Goal: Task Accomplishment & Management: Use online tool/utility

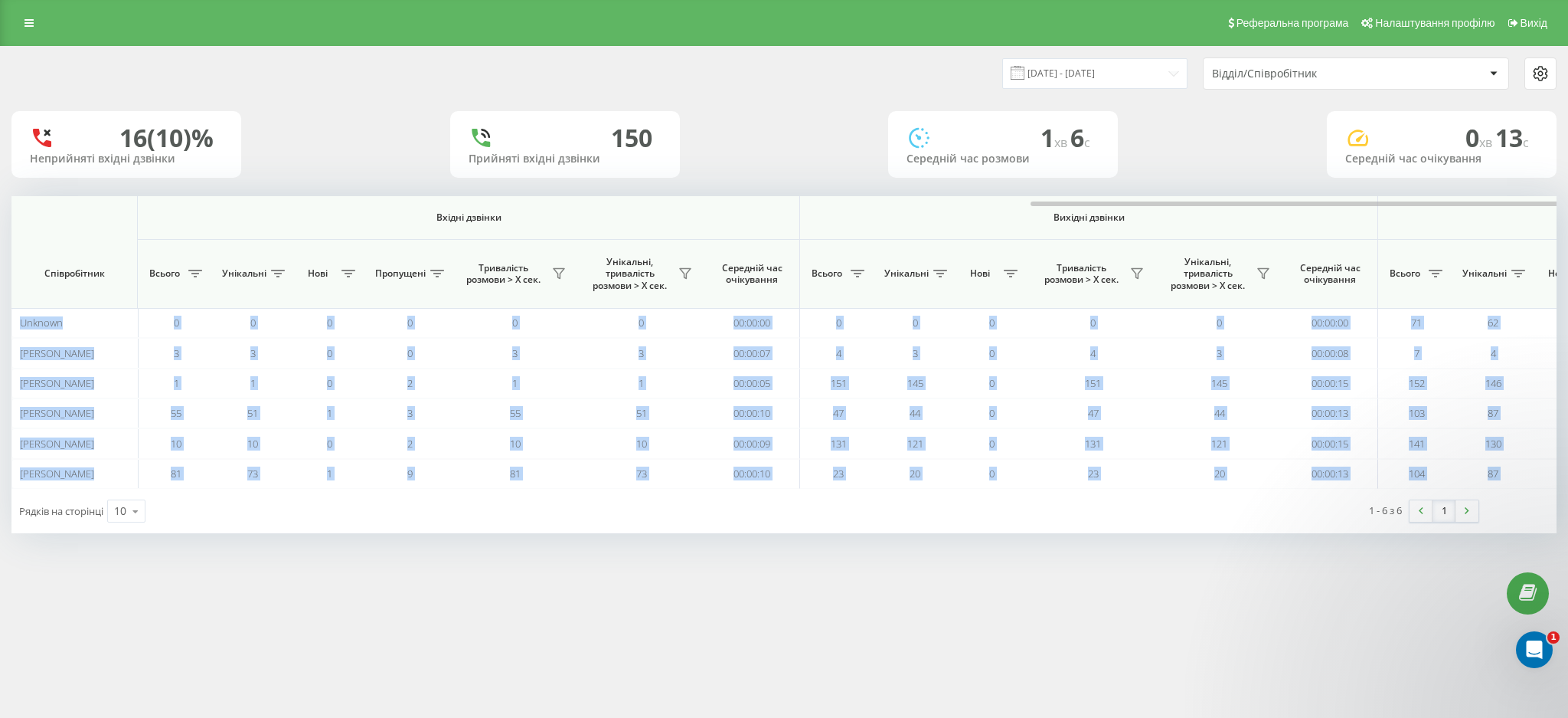
scroll to position [0, 591]
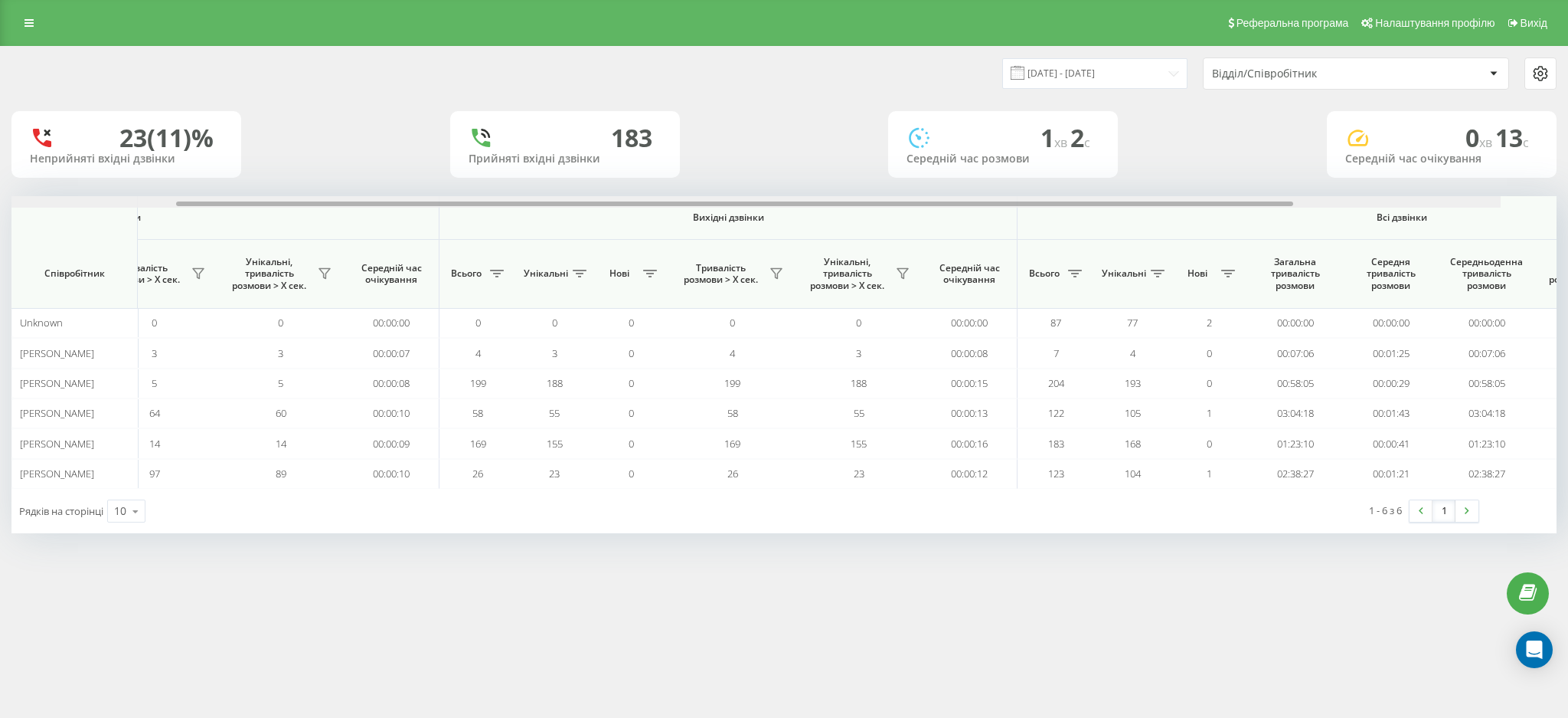
scroll to position [0, 591]
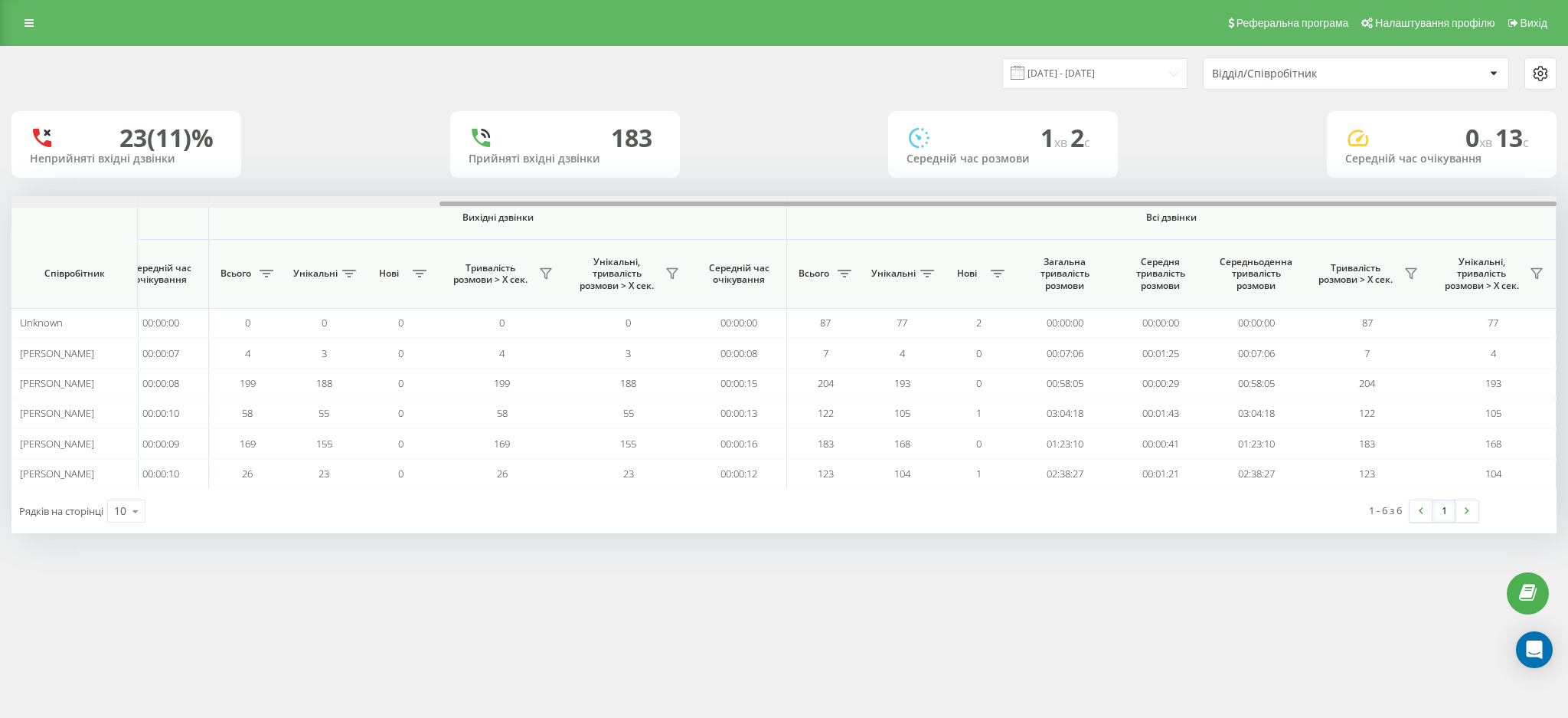
drag, startPoint x: 0, startPoint y: 0, endPoint x: 1291, endPoint y: 183, distance: 1303.9
click at [1291, 183] on div "19.09.2025 - 19.09.2025 Відділ/Співробітник 23 (11)% Неприйняті вхідні дзвінки …" at bounding box center [784, 289] width 1545 height 486
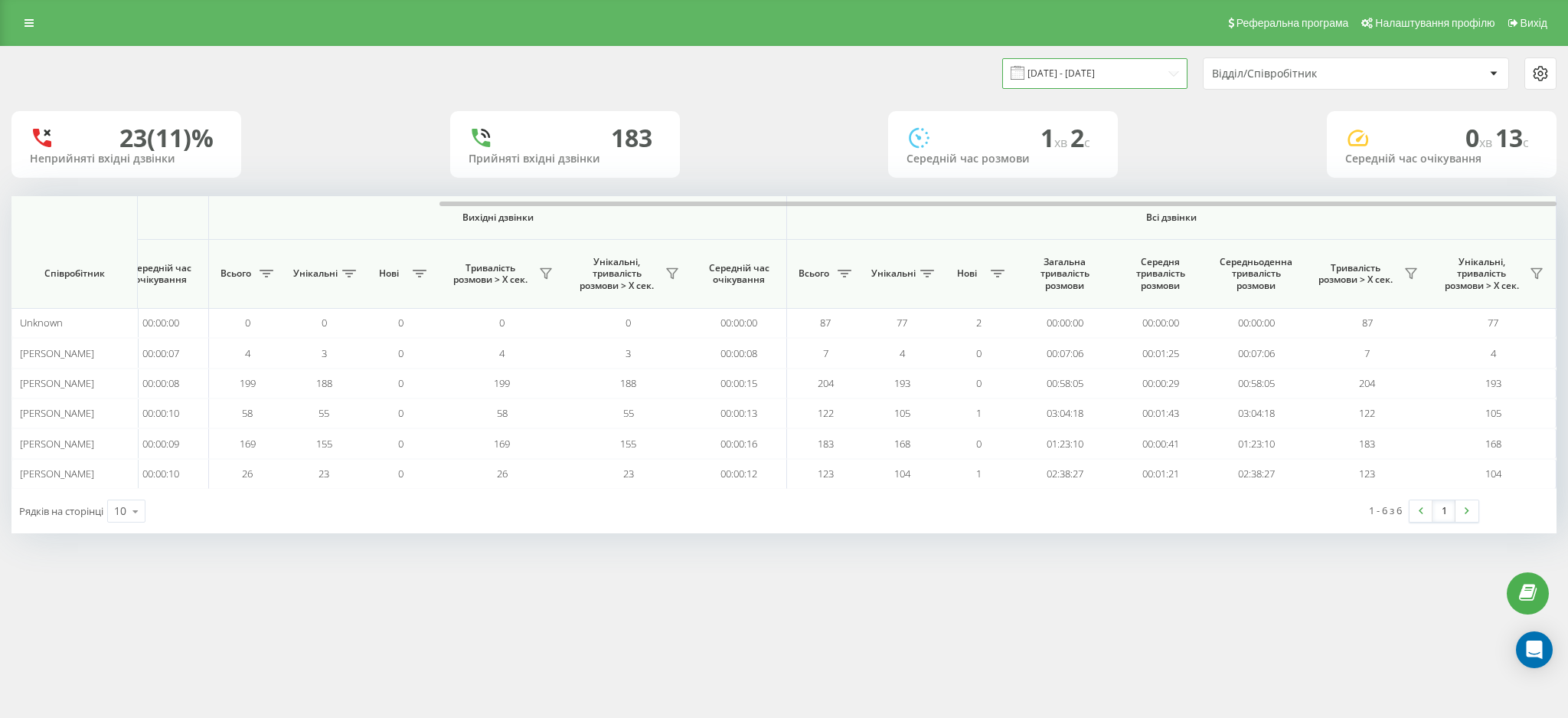
click at [1061, 69] on input "[DATE] - [DATE]" at bounding box center [1095, 73] width 185 height 30
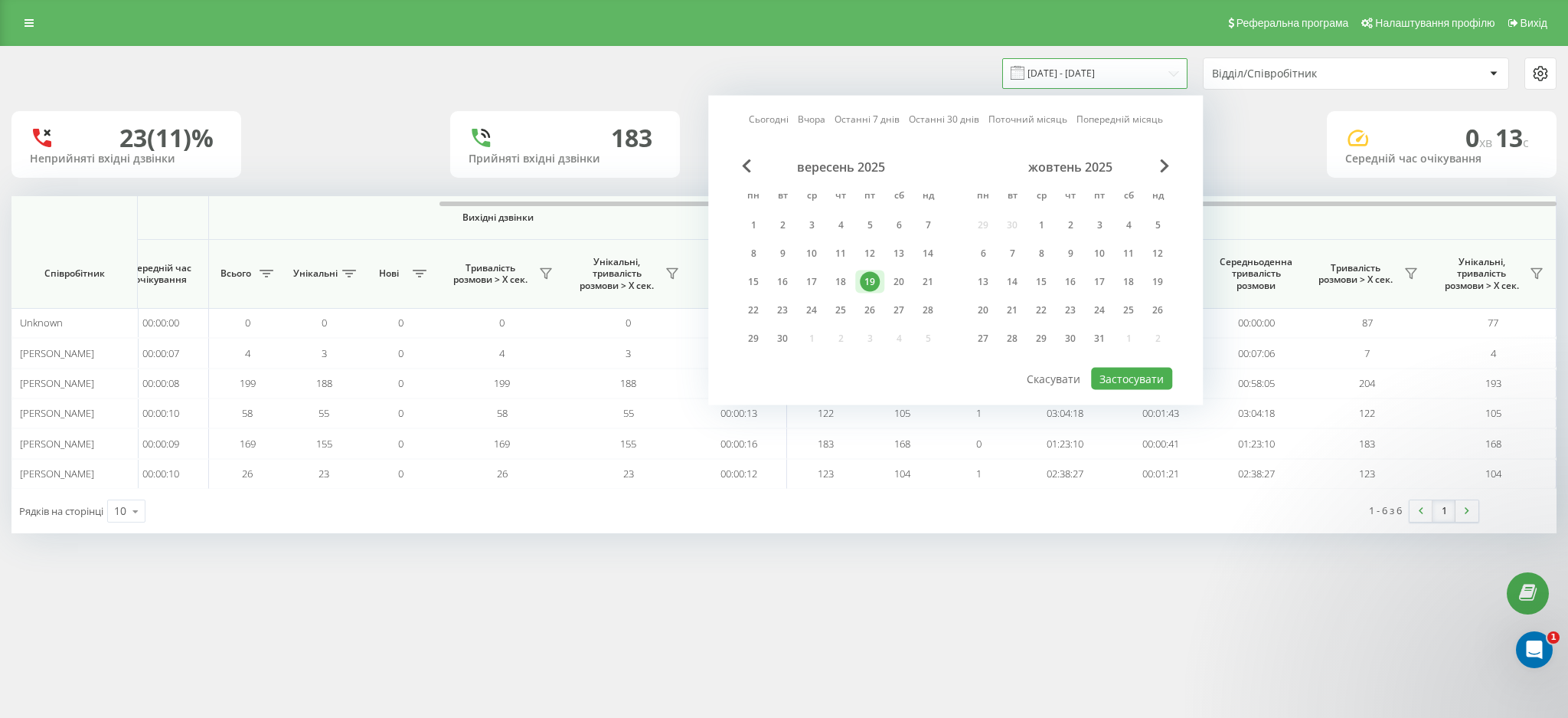
scroll to position [0, 0]
click at [870, 277] on div "19" at bounding box center [870, 282] width 20 height 20
click at [1134, 373] on button "Застосувати" at bounding box center [1132, 379] width 81 height 22
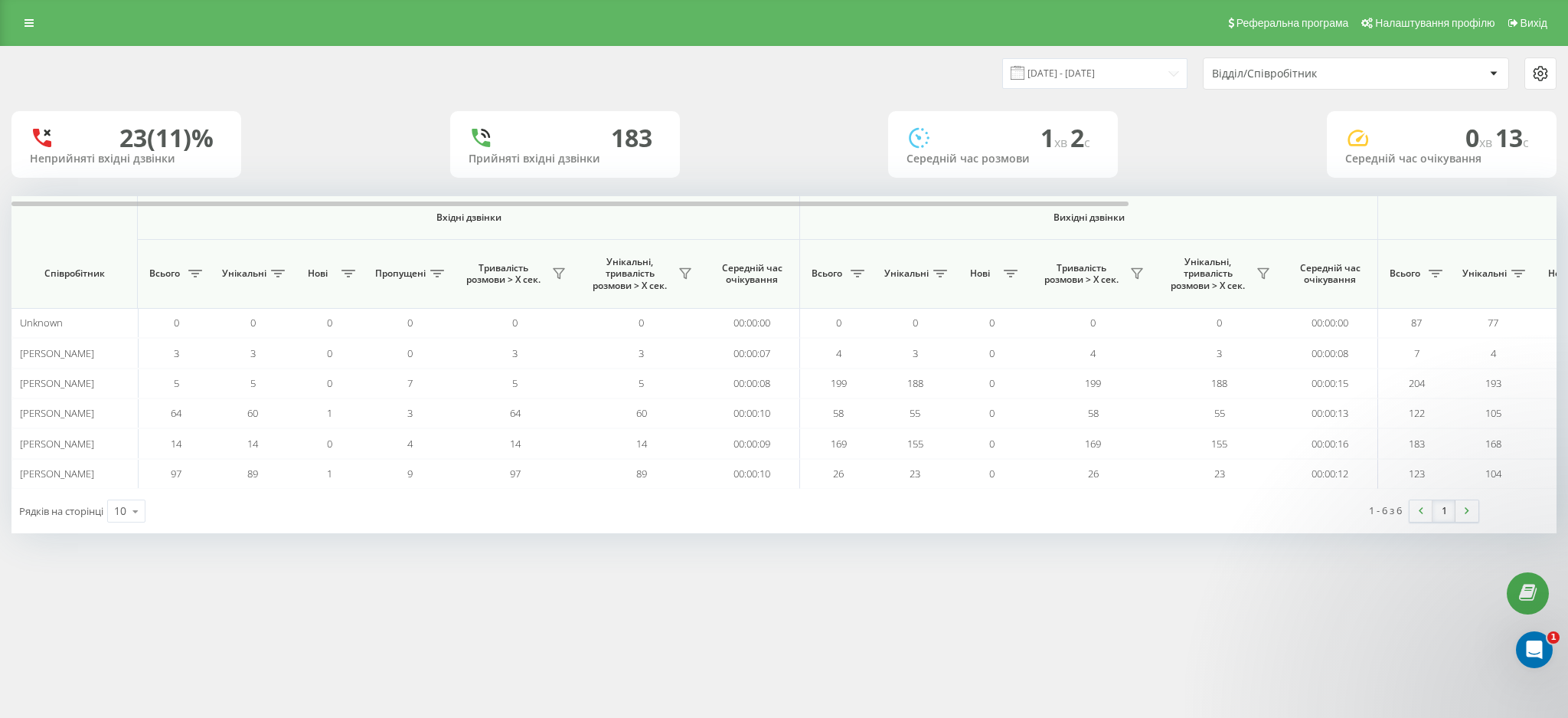
click at [1327, 559] on div "19.09.2025 - 19.09.2025 Відділ/Співробітник 23 (11)% Неприйняті вхідні дзвінки …" at bounding box center [784, 304] width 1568 height 518
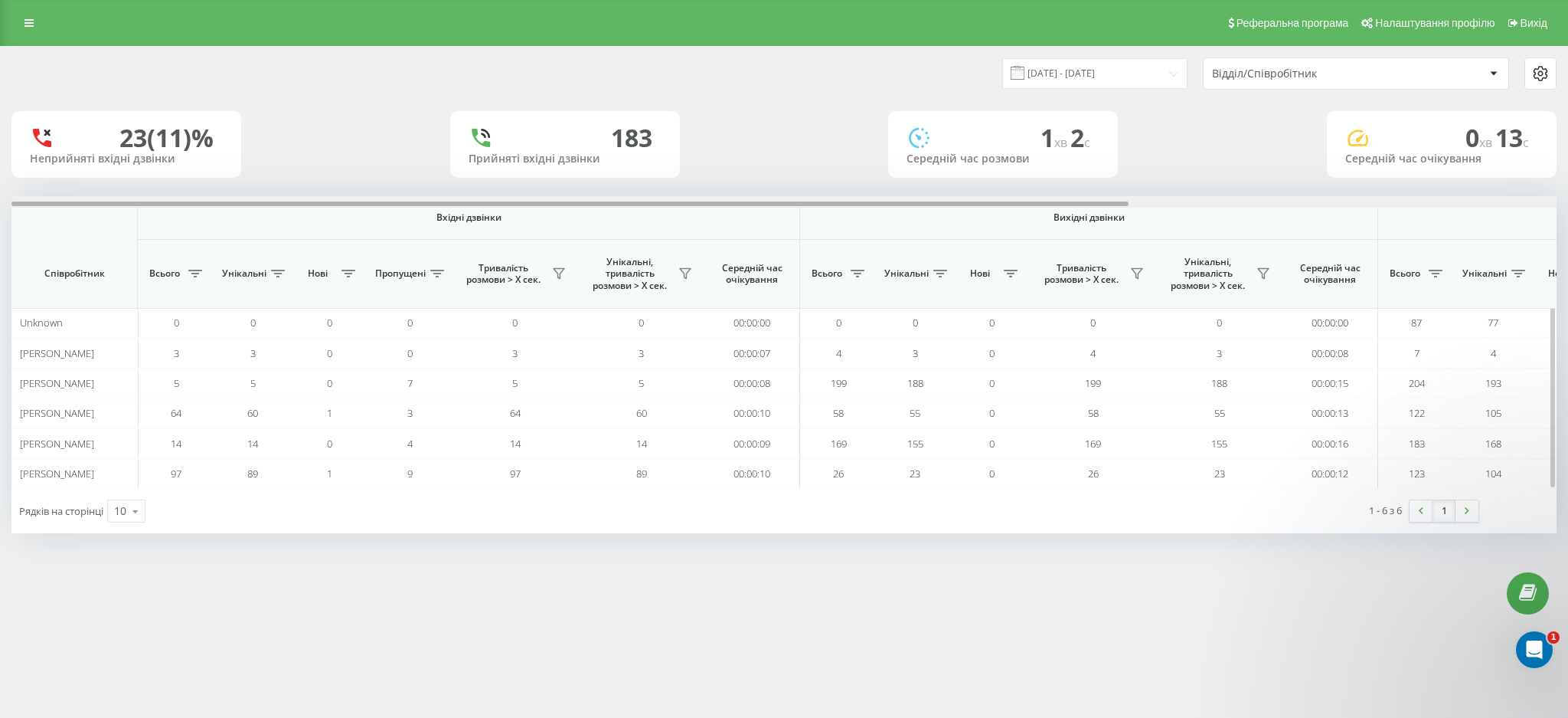
scroll to position [0, 591]
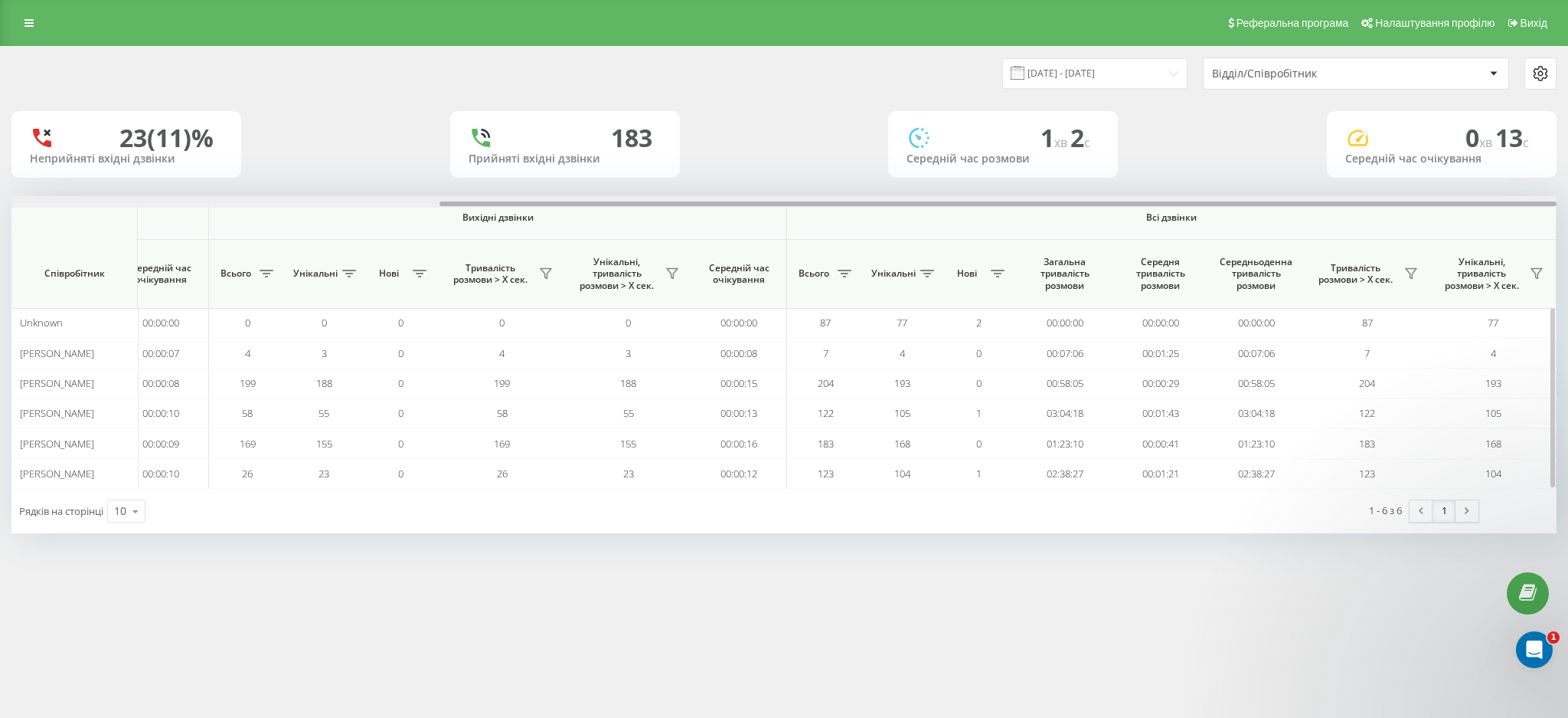
drag, startPoint x: 746, startPoint y: 206, endPoint x: 1269, endPoint y: 207, distance: 523.0
click at [1269, 207] on div at bounding box center [784, 202] width 1545 height 12
drag, startPoint x: 794, startPoint y: 201, endPoint x: 1069, endPoint y: 208, distance: 275.1
click at [1069, 208] on div "Вхідні дзвінки Вихідні дзвінки Всі дзвінки Співробітник Всього Унікальні Нові П…" at bounding box center [784, 343] width 1545 height 293
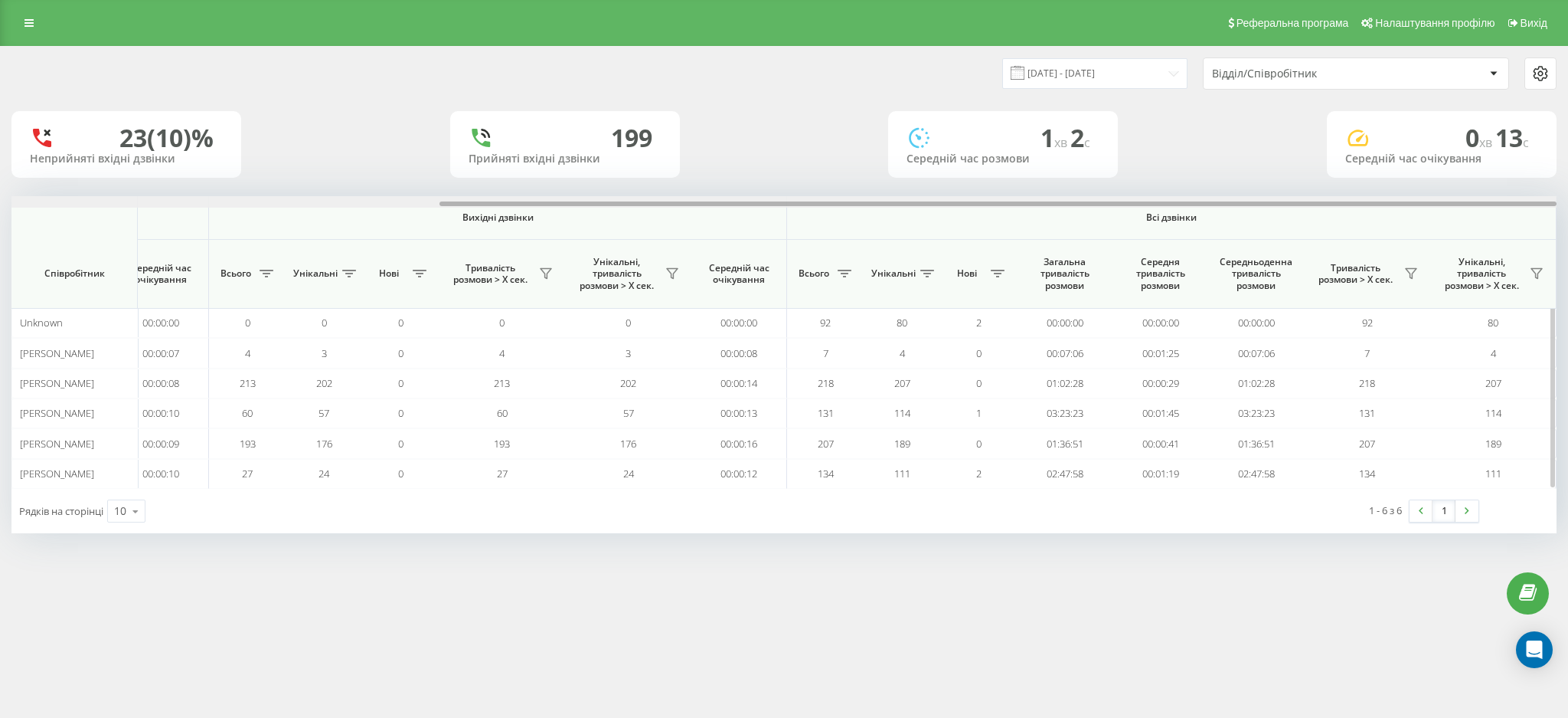
click at [1292, 196] on div at bounding box center [784, 202] width 1545 height 12
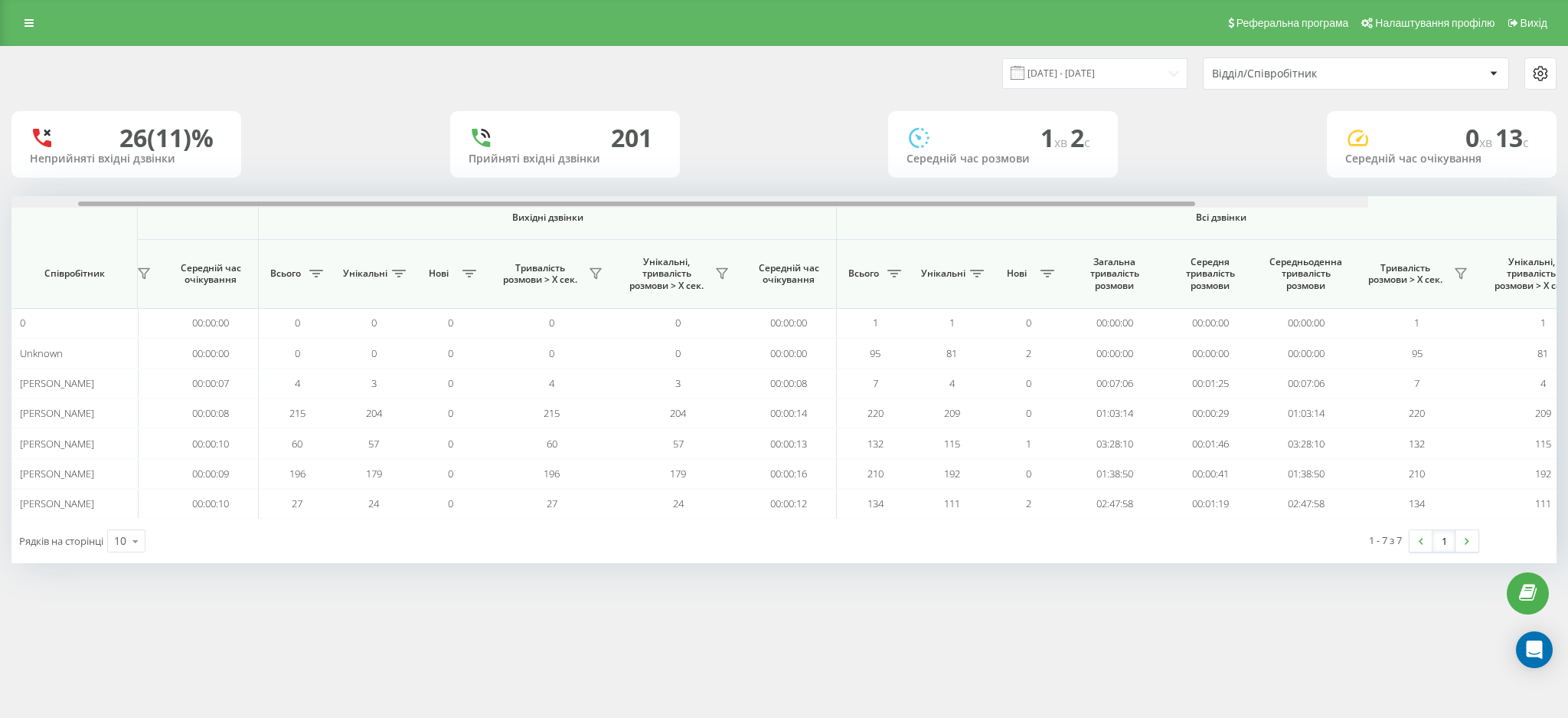
scroll to position [0, 591]
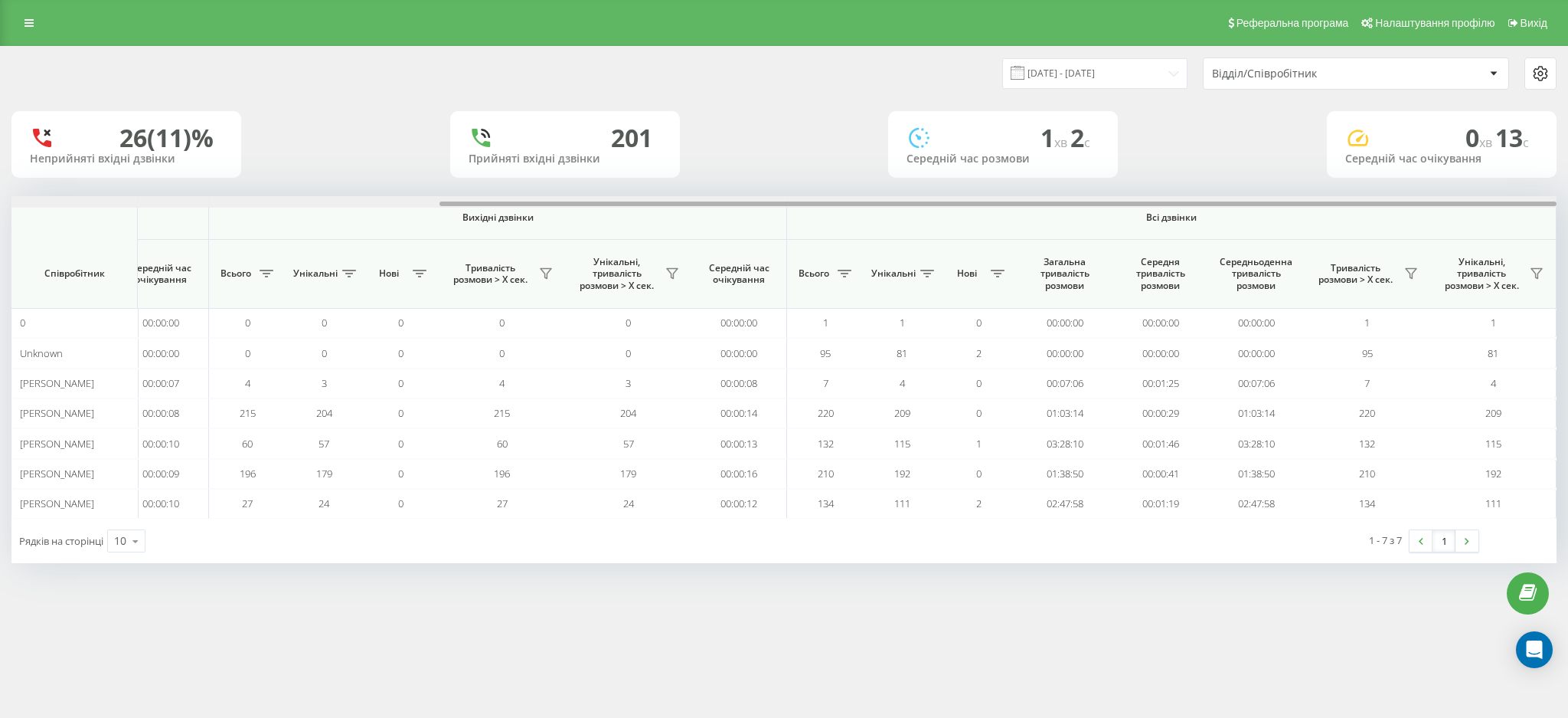
drag, startPoint x: 679, startPoint y: 202, endPoint x: 1293, endPoint y: 216, distance: 614.2
click at [1293, 216] on div "Вхідні дзвінки Вихідні дзвінки Всі дзвінки Співробітник Всього Унікальні Нові П…" at bounding box center [784, 357] width 1545 height 322
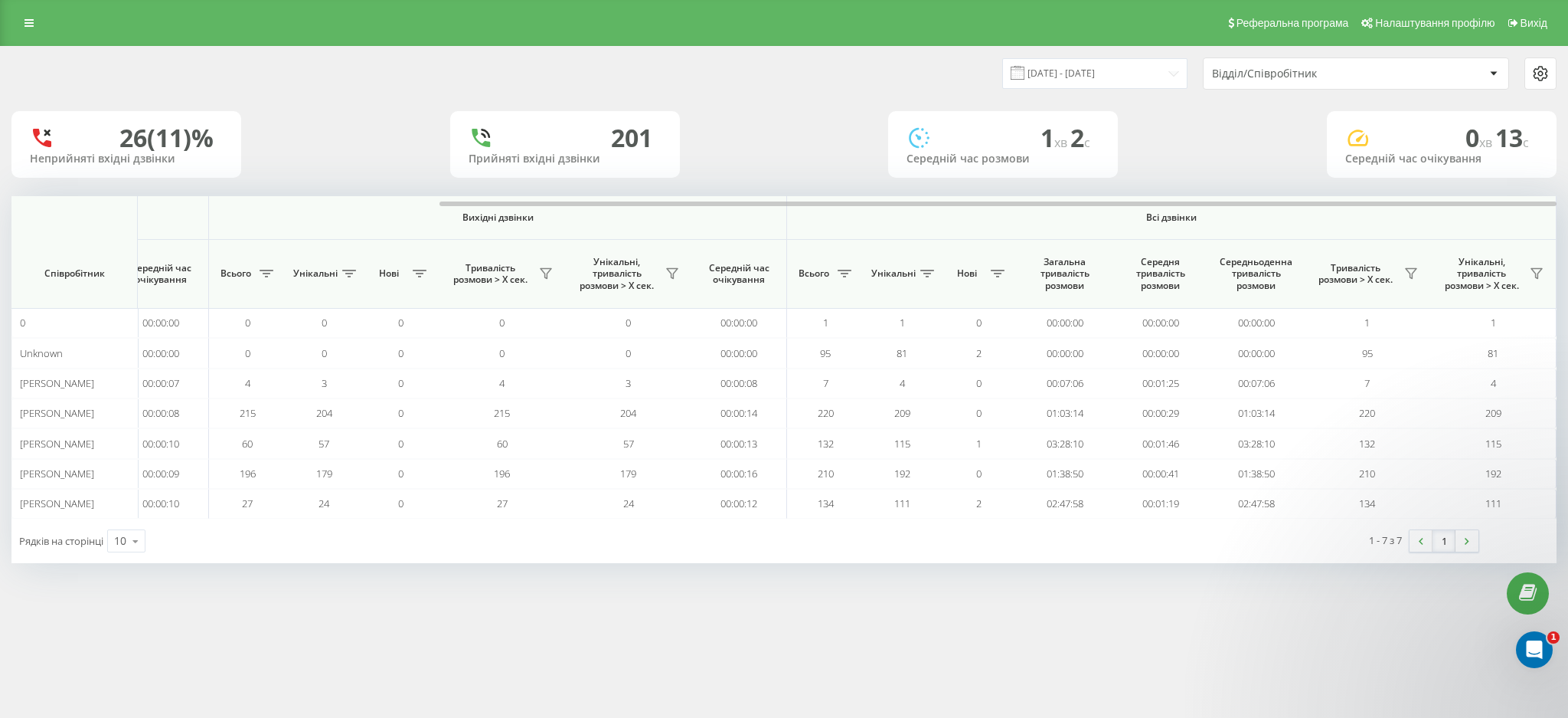
scroll to position [0, 0]
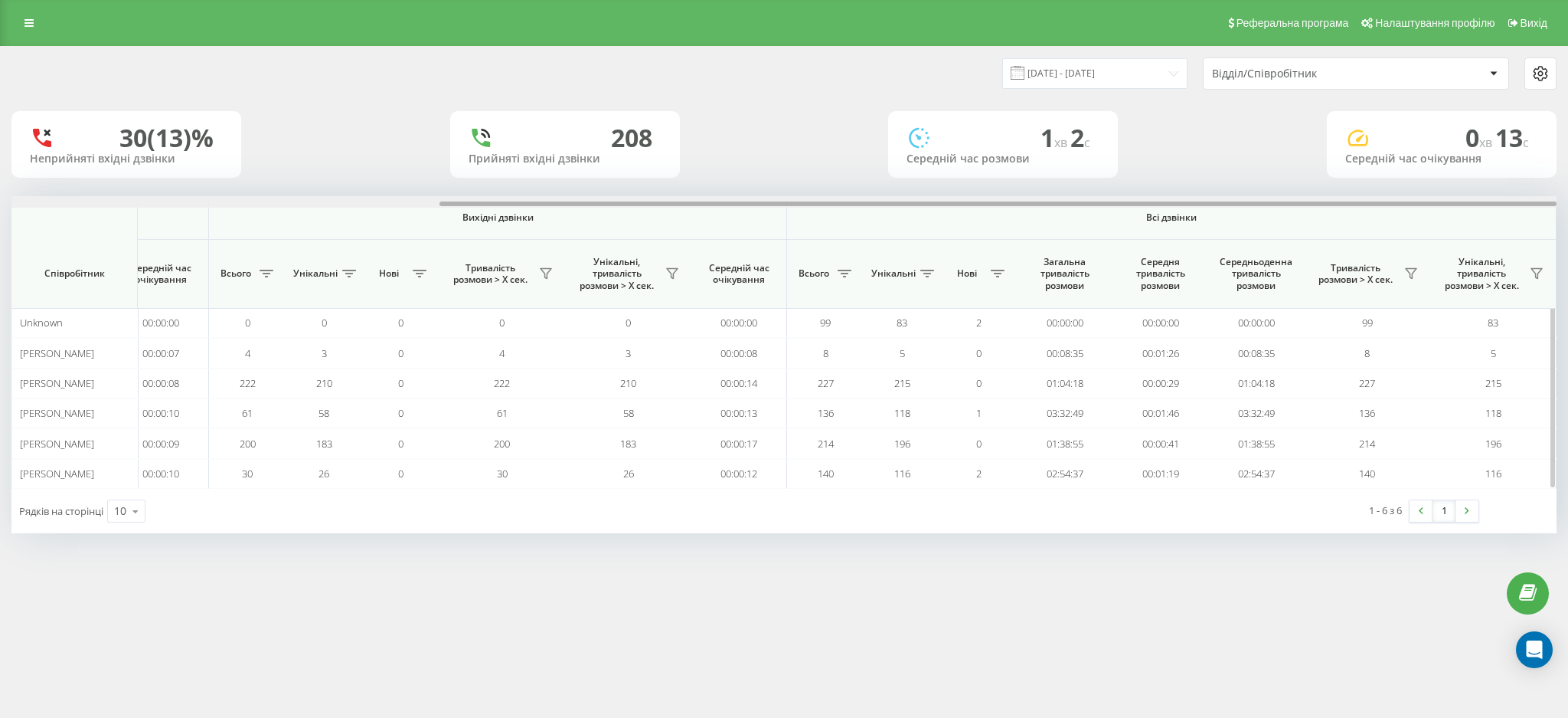
click at [1156, 214] on div "Вхідні дзвінки Вихідні дзвінки Всі дзвінки Співробітник Всього Унікальні Нові П…" at bounding box center [784, 343] width 1545 height 293
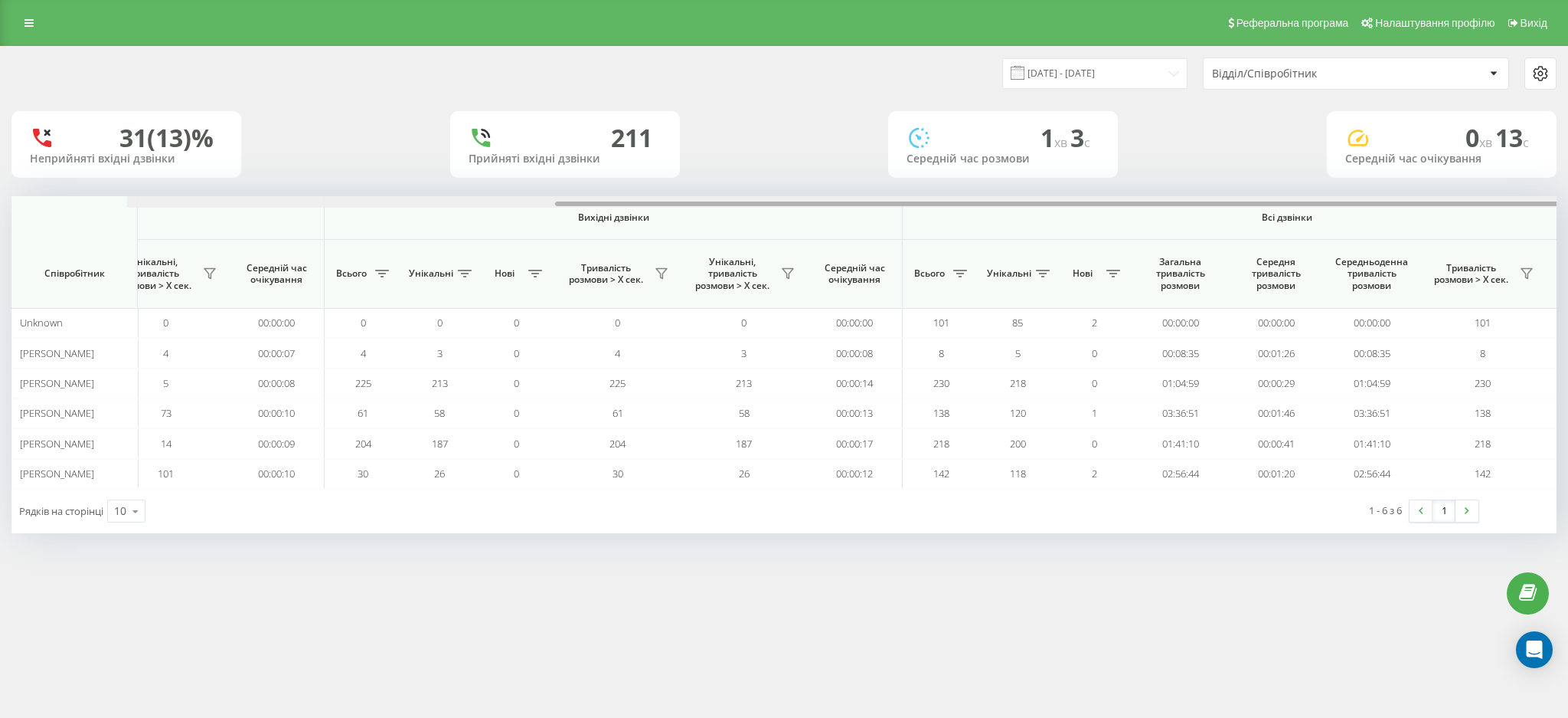
scroll to position [0, 591]
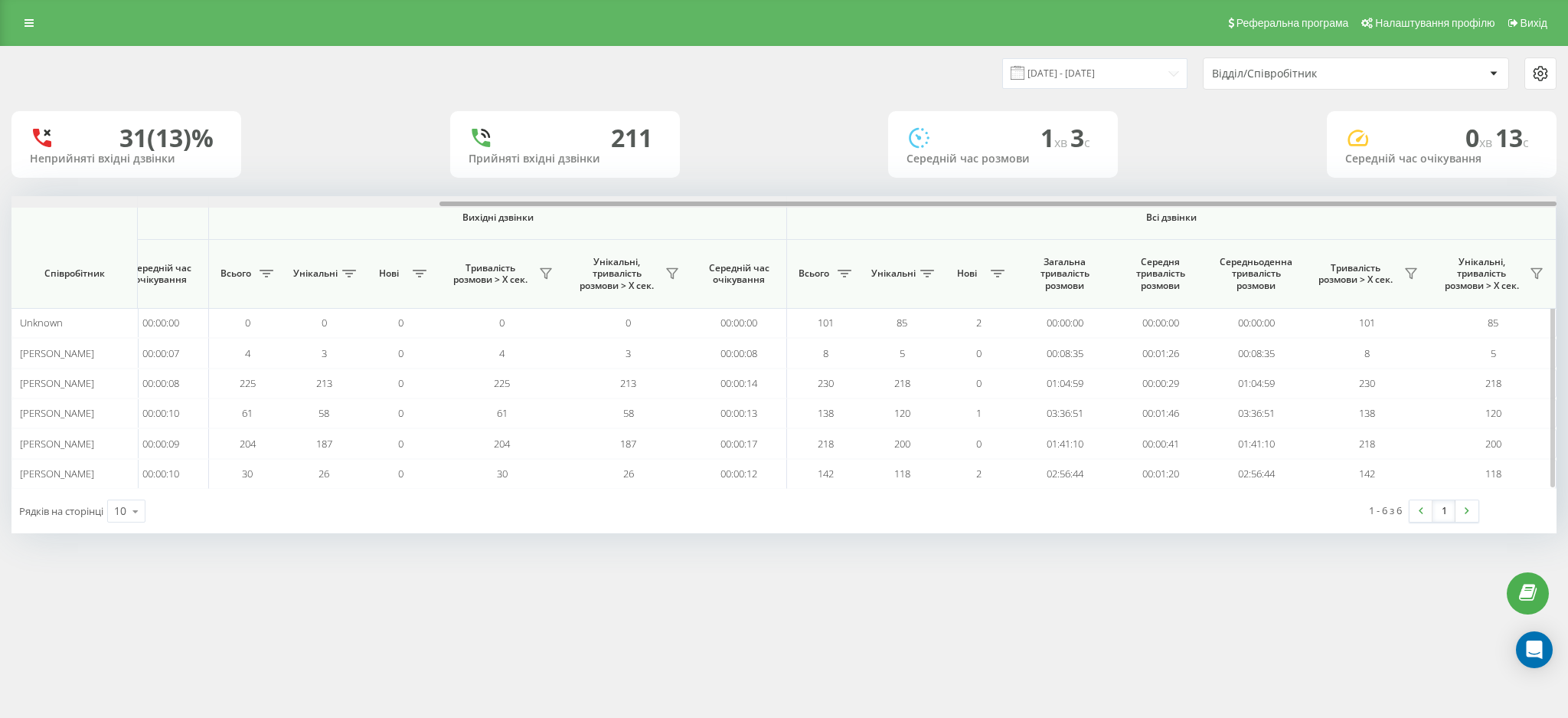
drag, startPoint x: 978, startPoint y: 207, endPoint x: 1463, endPoint y: 204, distance: 485.0
click at [1463, 204] on div at bounding box center [997, 203] width 1117 height 4
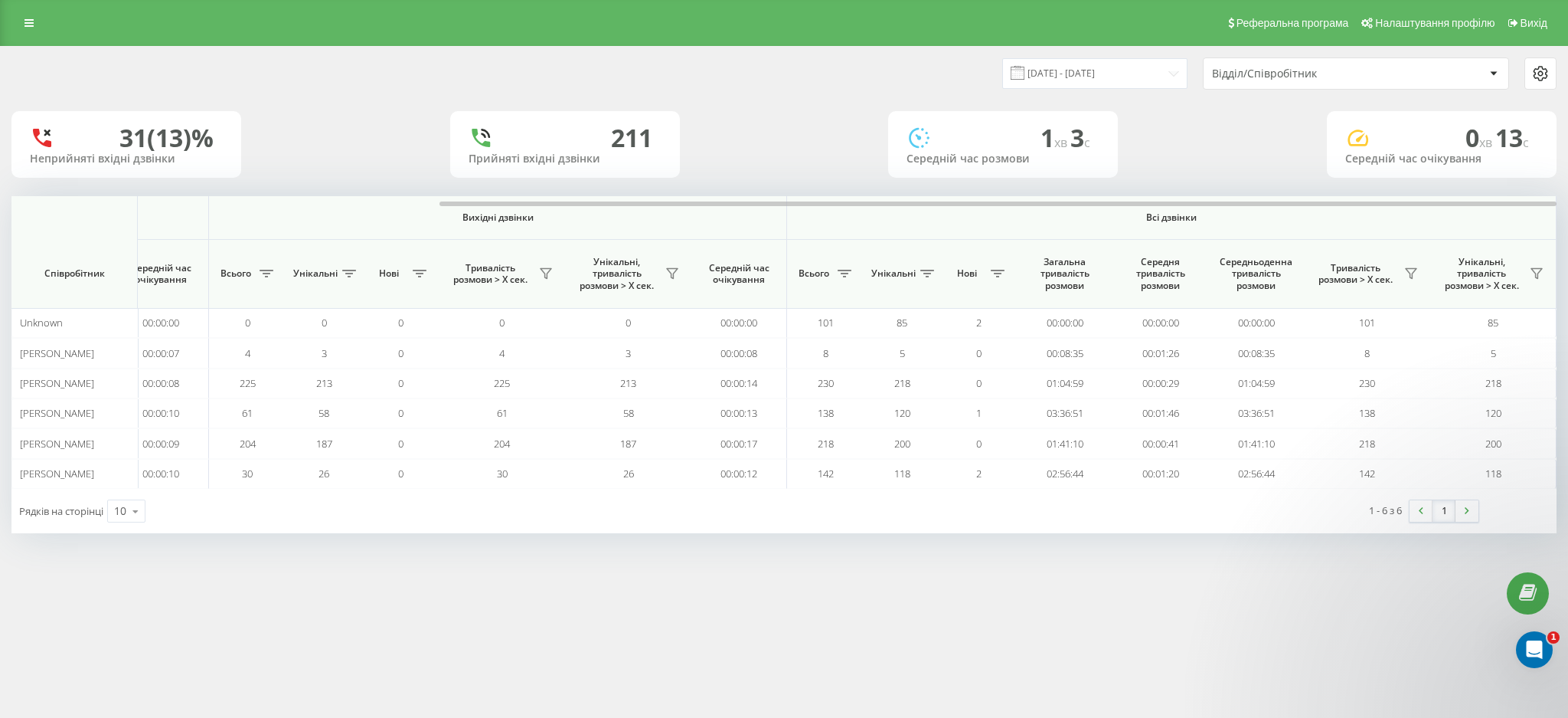
scroll to position [0, 0]
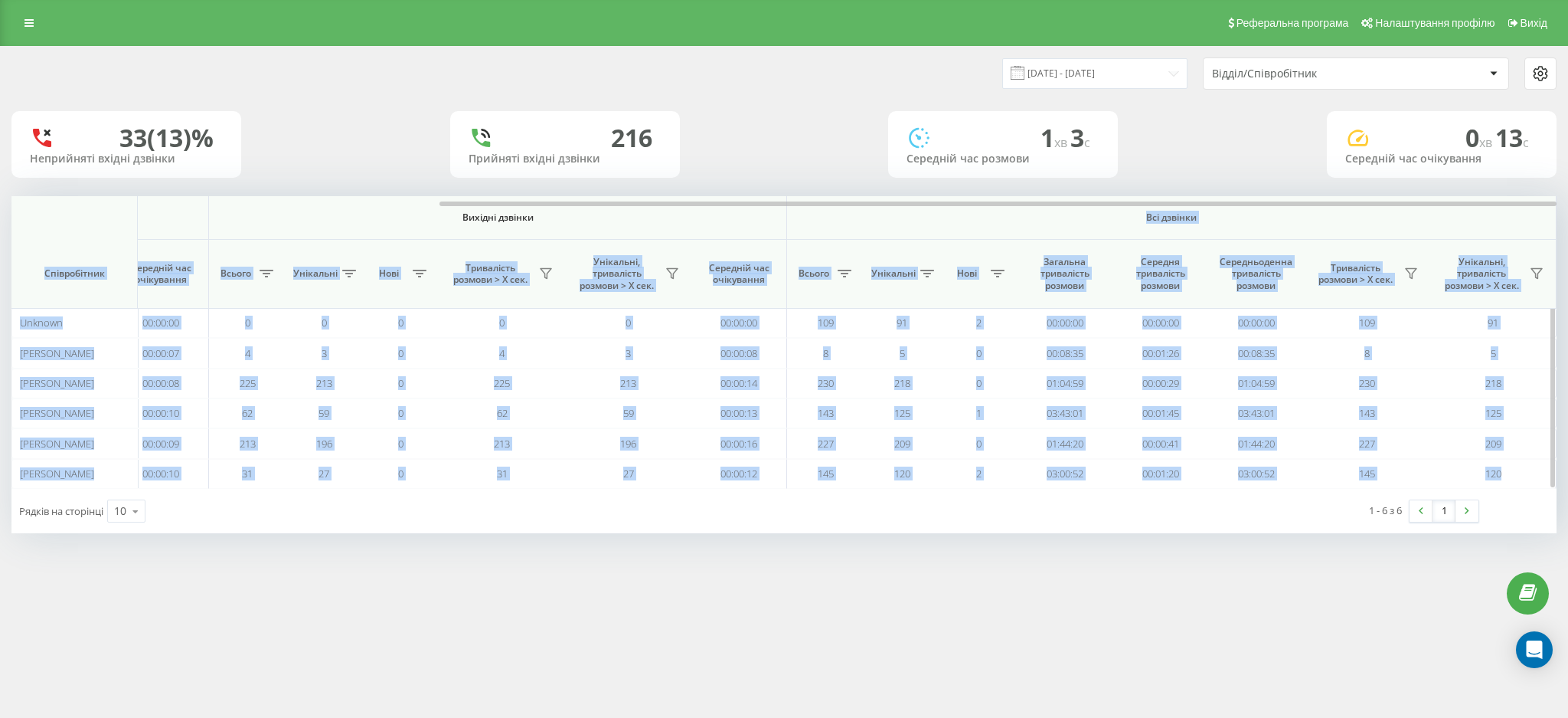
click at [1122, 213] on div "Вхідні дзвінки Вихідні дзвінки Всі дзвінки Співробітник Всього Унікальні Нові П…" at bounding box center [784, 343] width 1545 height 293
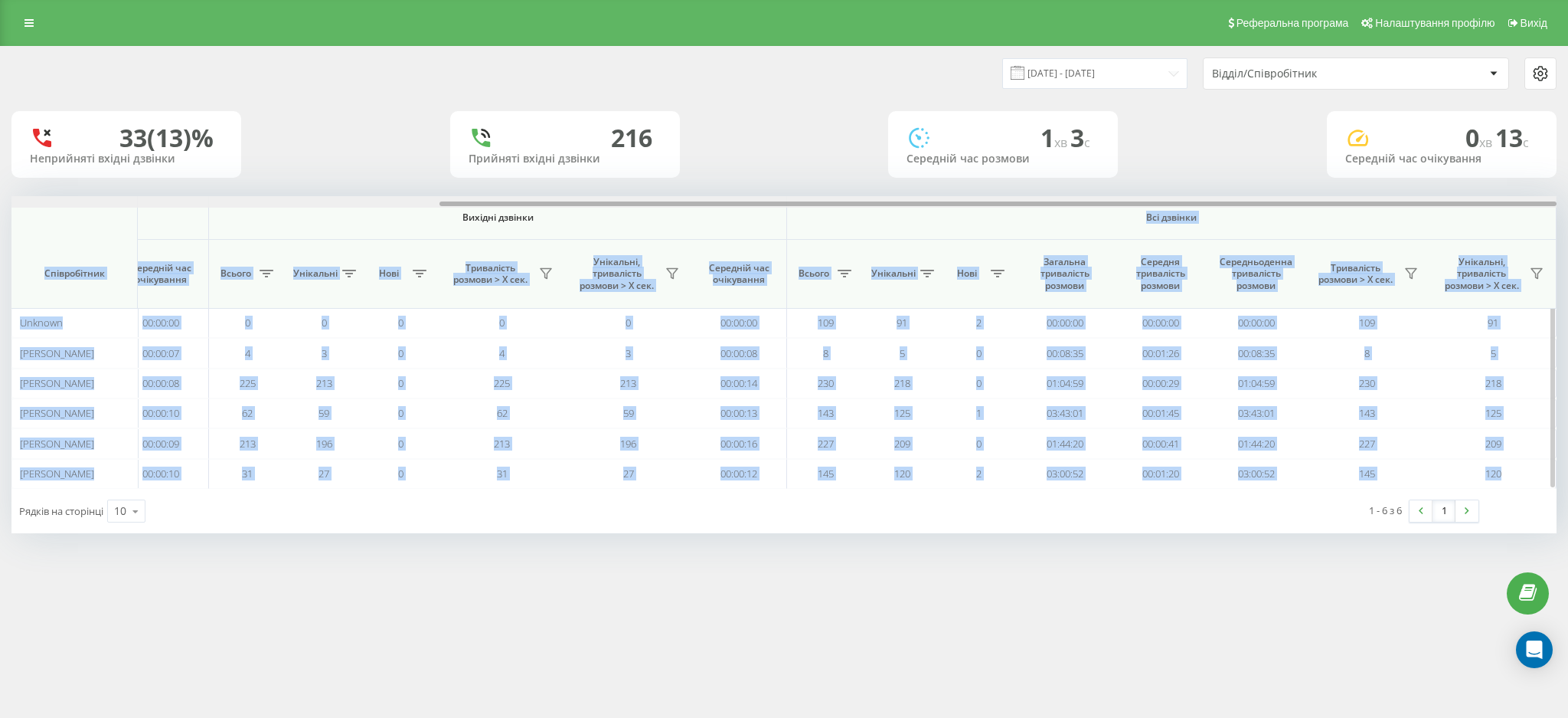
click at [1158, 200] on div at bounding box center [784, 202] width 1545 height 12
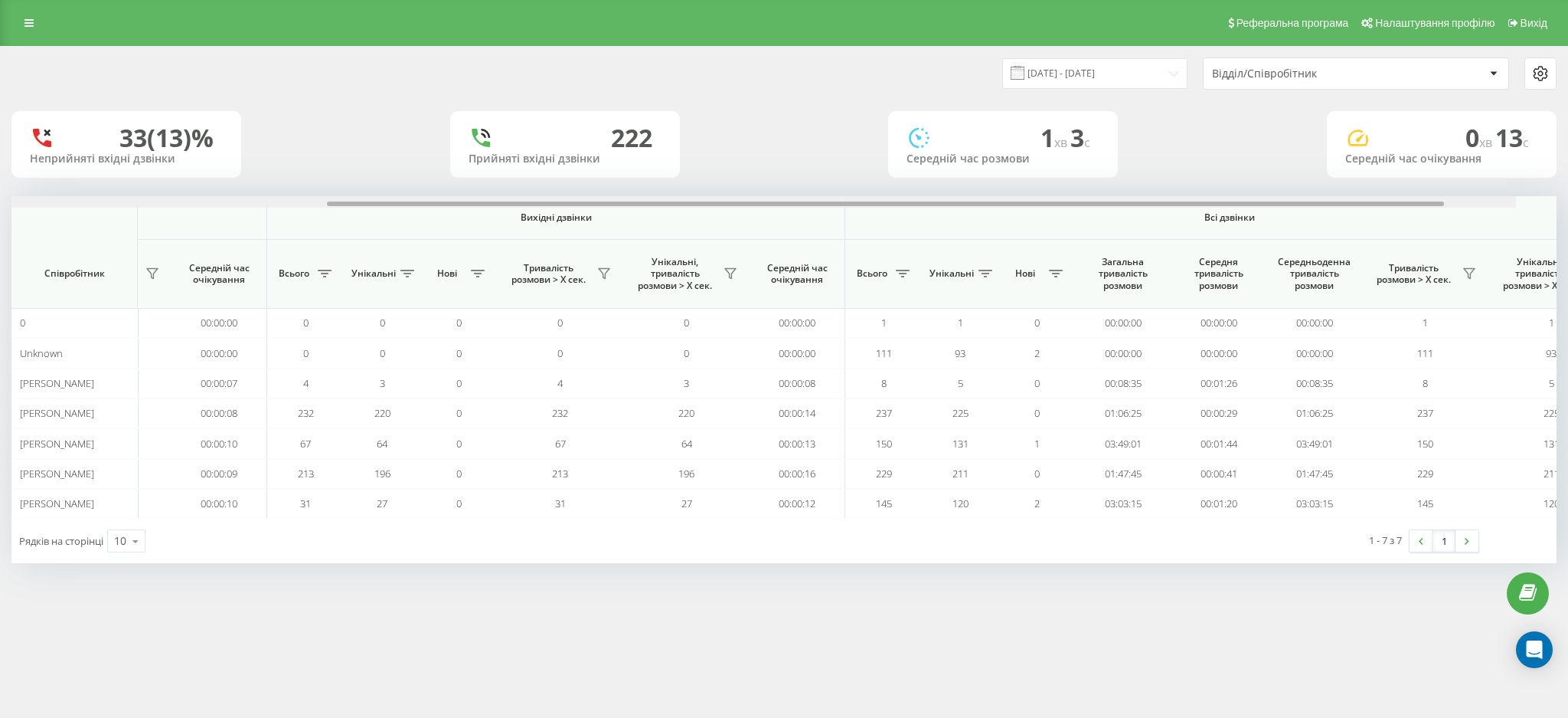
scroll to position [0, 591]
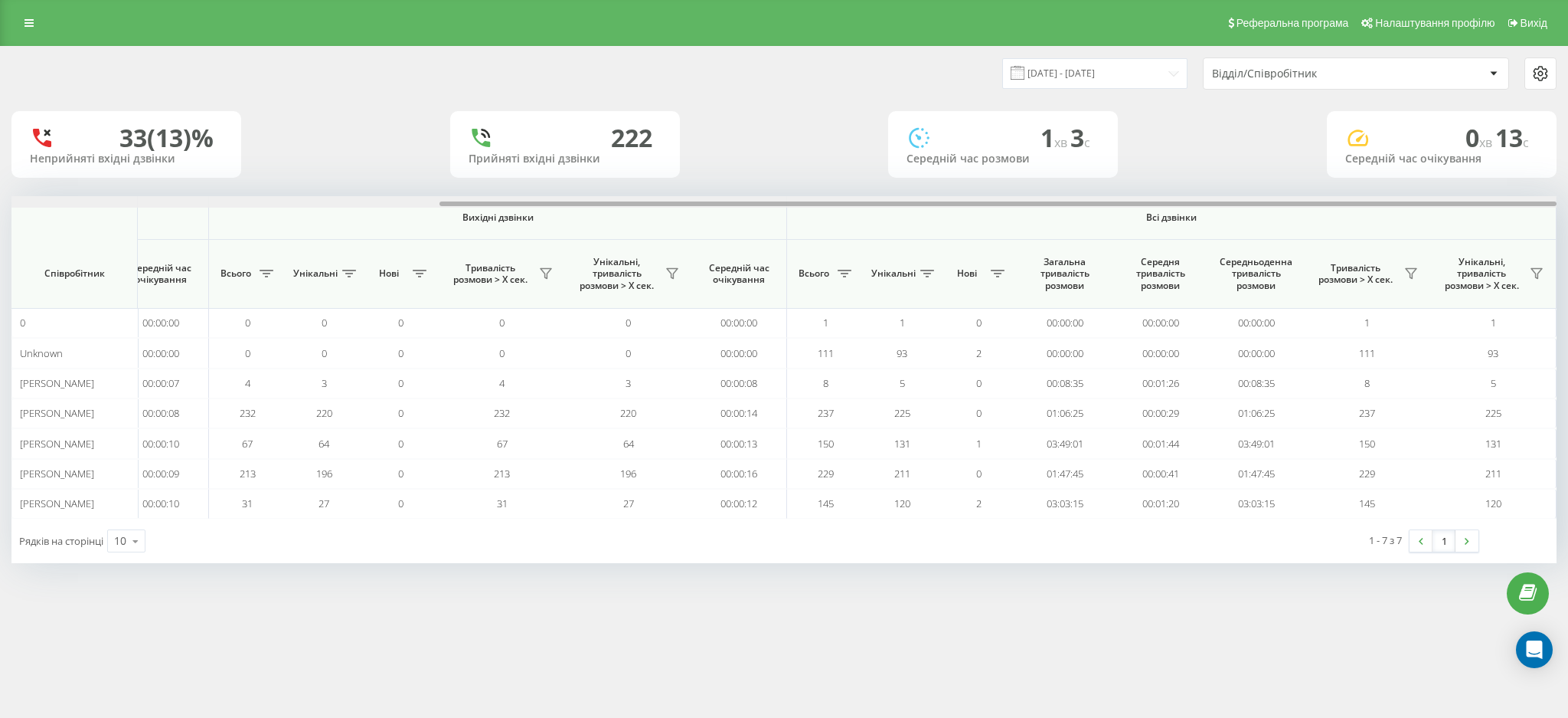
drag, startPoint x: 580, startPoint y: 203, endPoint x: 1256, endPoint y: 201, distance: 676.0
click at [1256, 201] on div at bounding box center [997, 203] width 1117 height 4
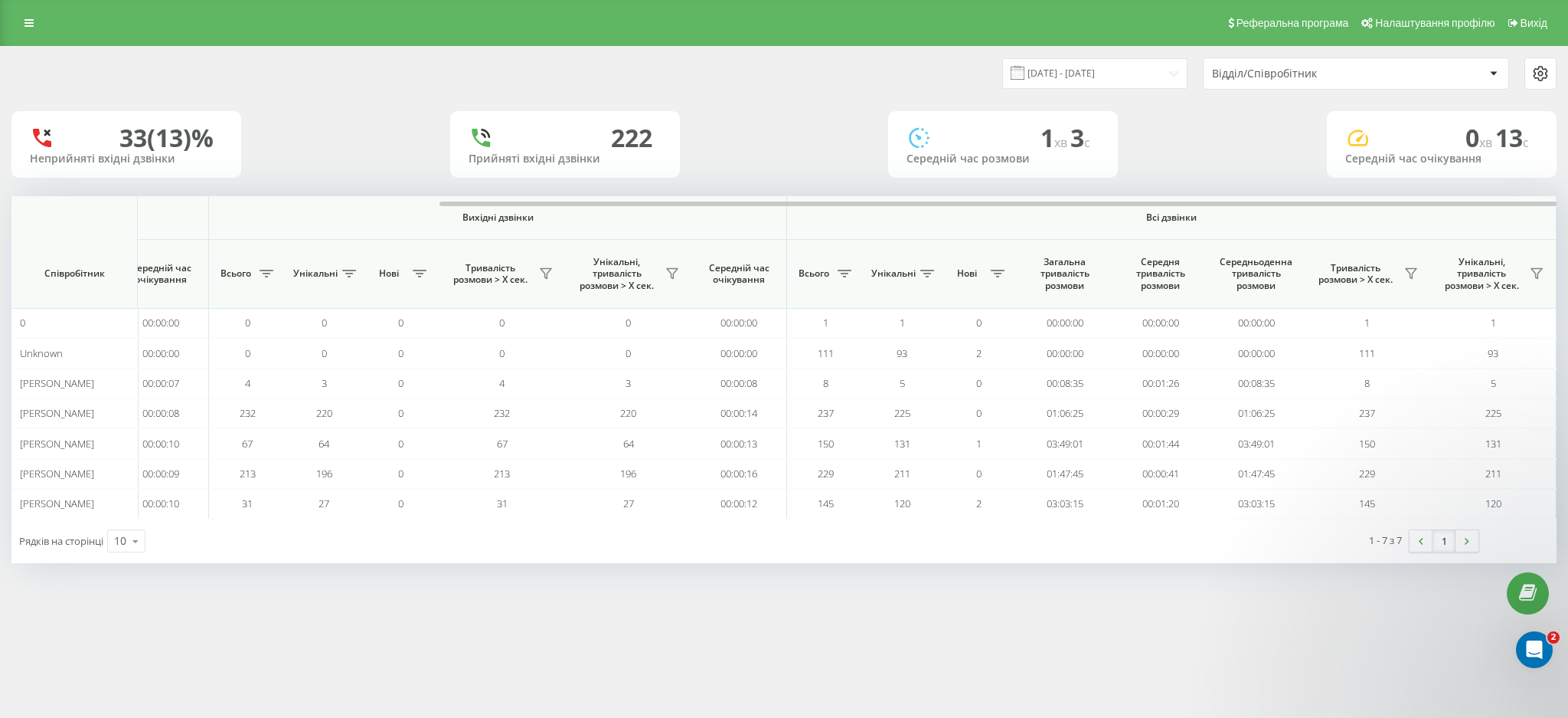
scroll to position [0, 0]
